Goal: Task Accomplishment & Management: Complete application form

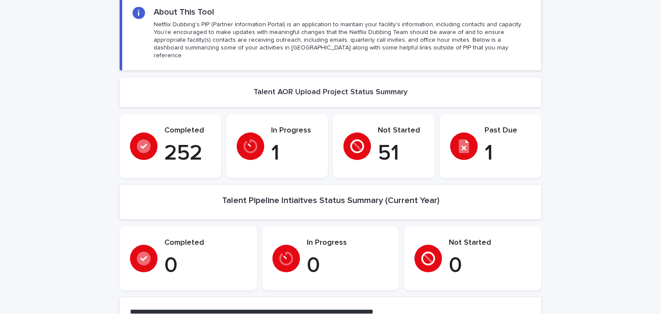
scroll to position [86, 0]
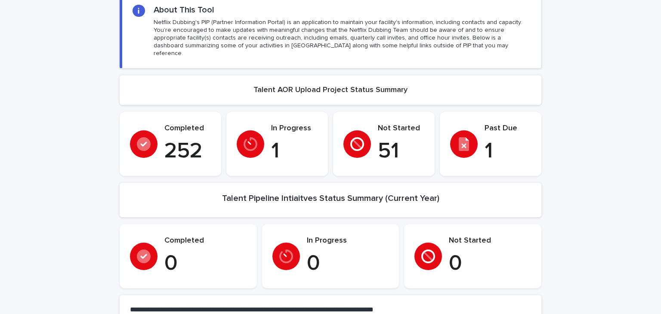
click at [281, 145] on p "1" at bounding box center [294, 152] width 46 height 26
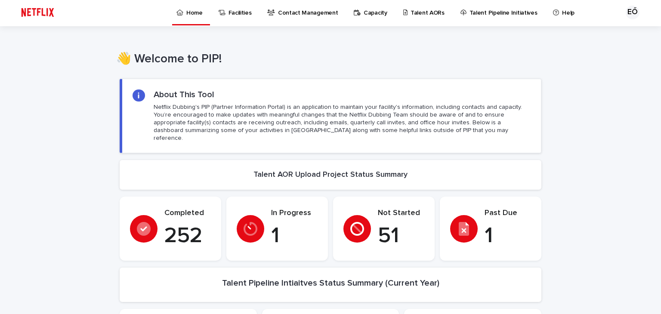
scroll to position [0, 0]
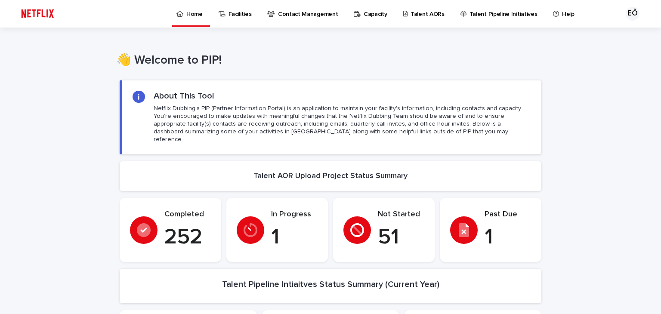
click at [258, 217] on div at bounding box center [251, 231] width 28 height 28
click at [419, 14] on p "Talent AORs" at bounding box center [428, 9] width 34 height 18
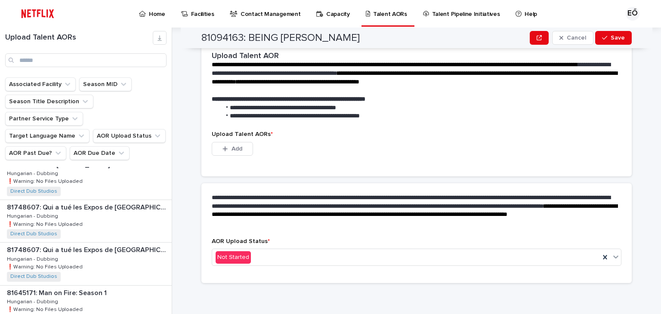
scroll to position [68, 0]
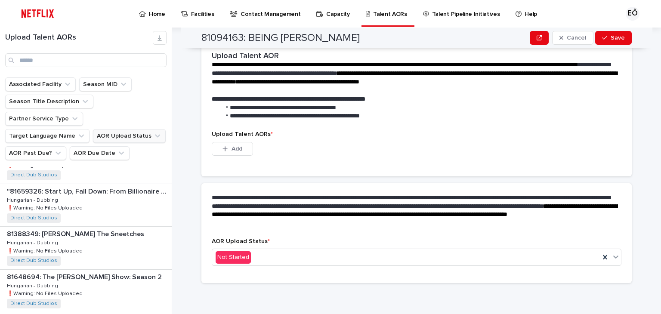
click at [105, 129] on button "AOR Upload Status" at bounding box center [129, 136] width 73 height 14
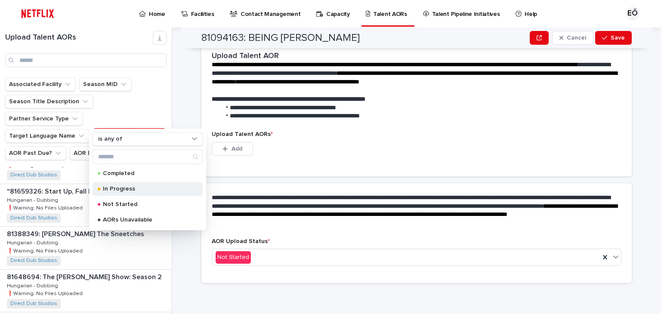
click at [132, 191] on p "In Progress" at bounding box center [146, 189] width 86 height 6
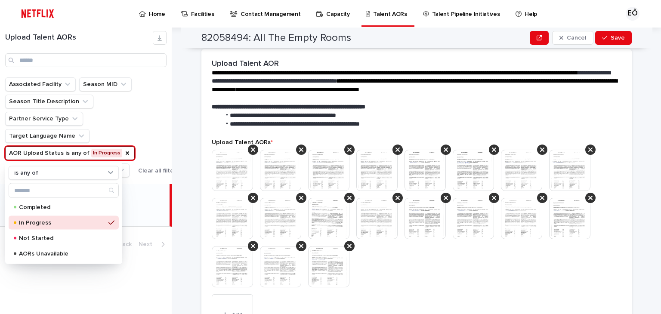
click at [159, 154] on div "Associated Facility Season MID Season Title Description Partner Service Type Ta…" at bounding box center [92, 127] width 174 height 100
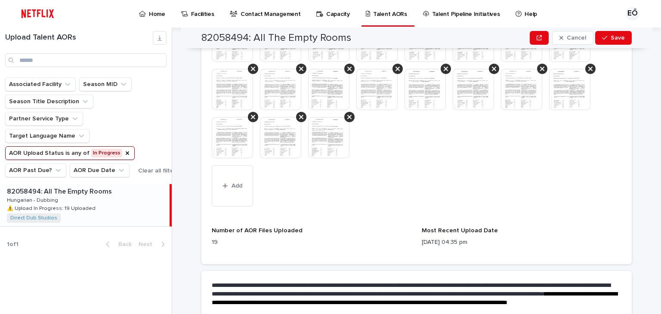
scroll to position [331, 0]
click at [226, 180] on button "Add" at bounding box center [232, 185] width 41 height 41
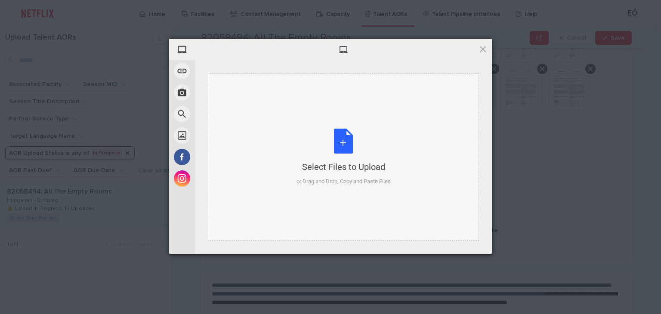
click at [349, 150] on div "Select Files to Upload or Drag and Drop, Copy and Paste Files" at bounding box center [344, 157] width 94 height 57
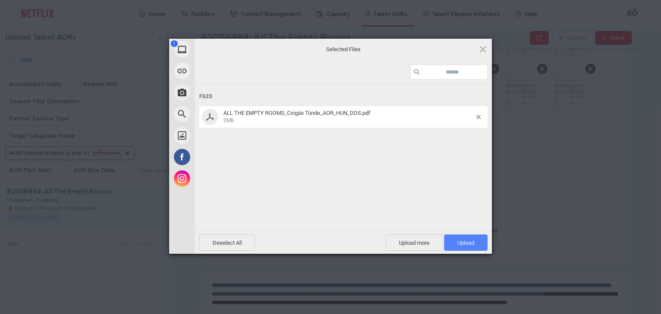
click at [474, 242] on span "Upload 1" at bounding box center [465, 243] width 43 height 16
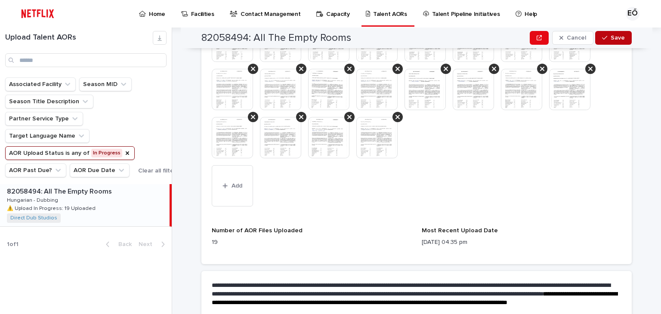
click at [623, 43] on button "Save" at bounding box center [613, 38] width 37 height 14
